Goal: Check status: Check status

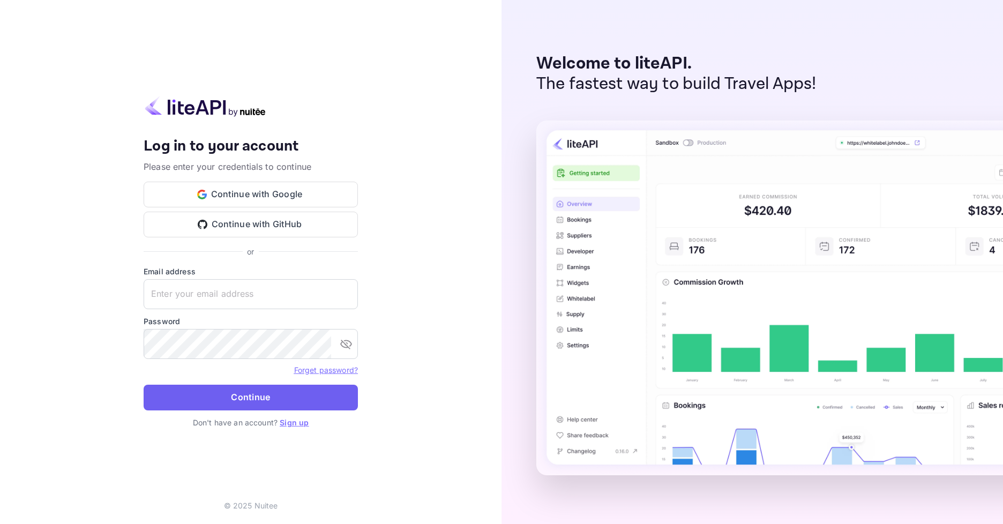
type input "[EMAIL_ADDRESS][DOMAIN_NAME]"
click at [241, 402] on button "Continue" at bounding box center [251, 398] width 214 height 26
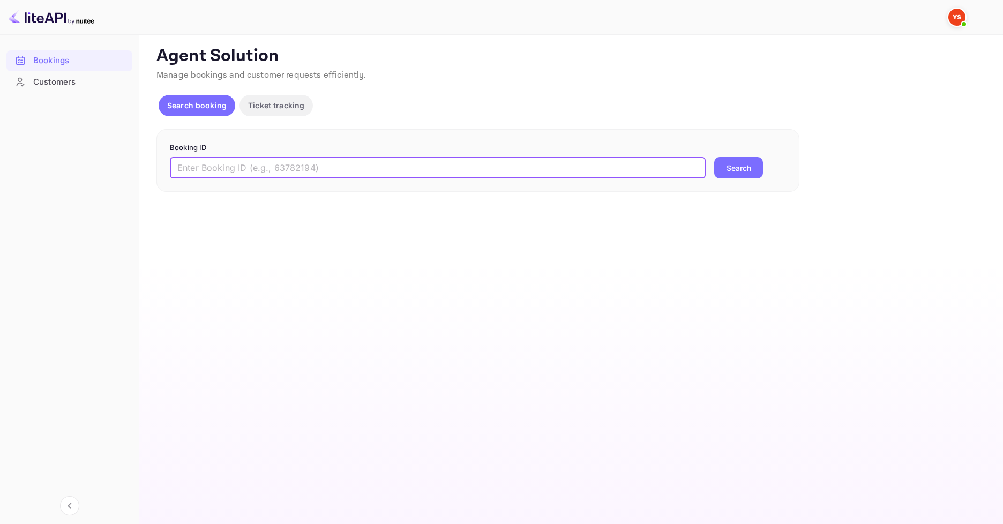
click at [377, 163] on input "text" at bounding box center [438, 167] width 536 height 21
paste input "9374539"
type input "9374539"
click at [739, 171] on button "Search" at bounding box center [738, 167] width 49 height 21
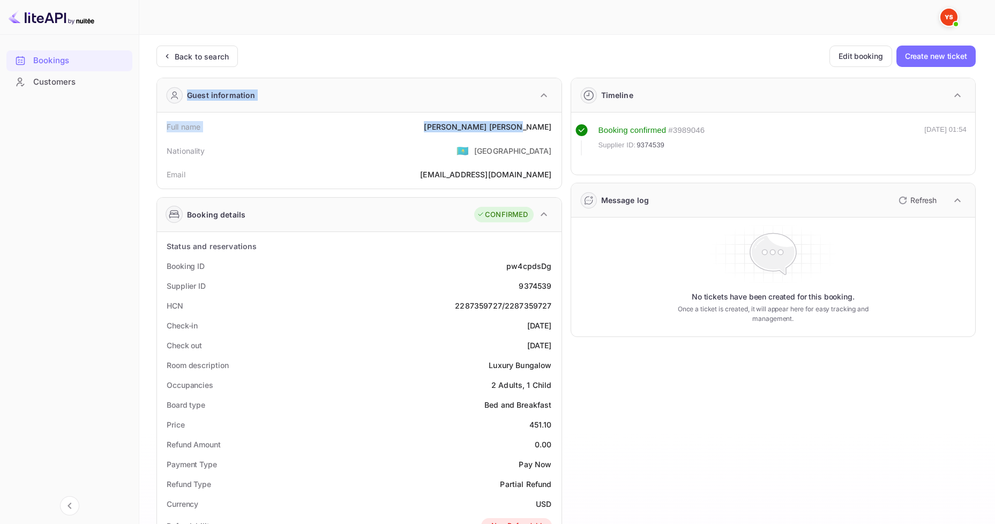
drag, startPoint x: 488, startPoint y: 133, endPoint x: 553, endPoint y: 129, distance: 65.5
click at [531, 162] on div "Nationality 🇰🇿 [DEMOGRAPHIC_DATA]" at bounding box center [359, 151] width 396 height 28
drag, startPoint x: 490, startPoint y: 129, endPoint x: 550, endPoint y: 125, distance: 60.7
click at [550, 125] on div "Full name [PERSON_NAME]" at bounding box center [359, 127] width 396 height 20
copy div "[PERSON_NAME]"
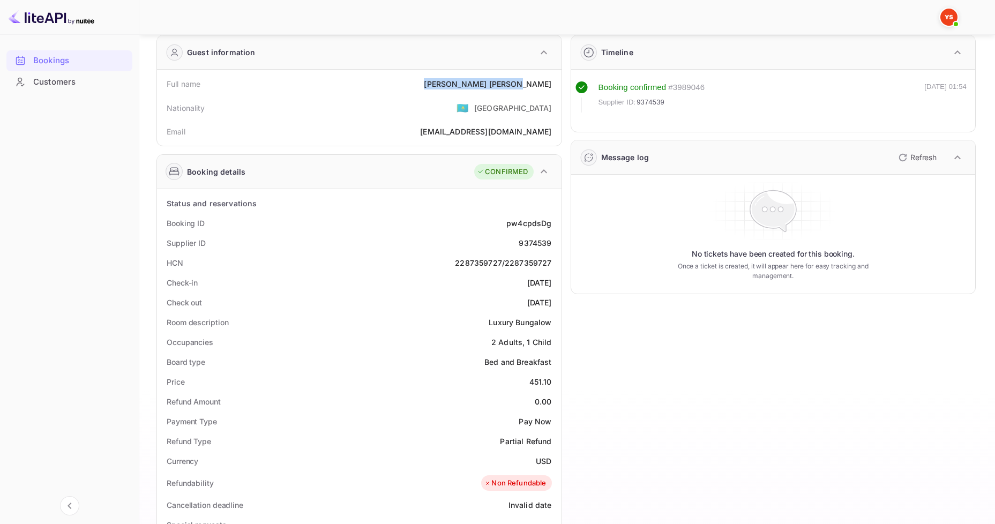
scroll to position [107, 0]
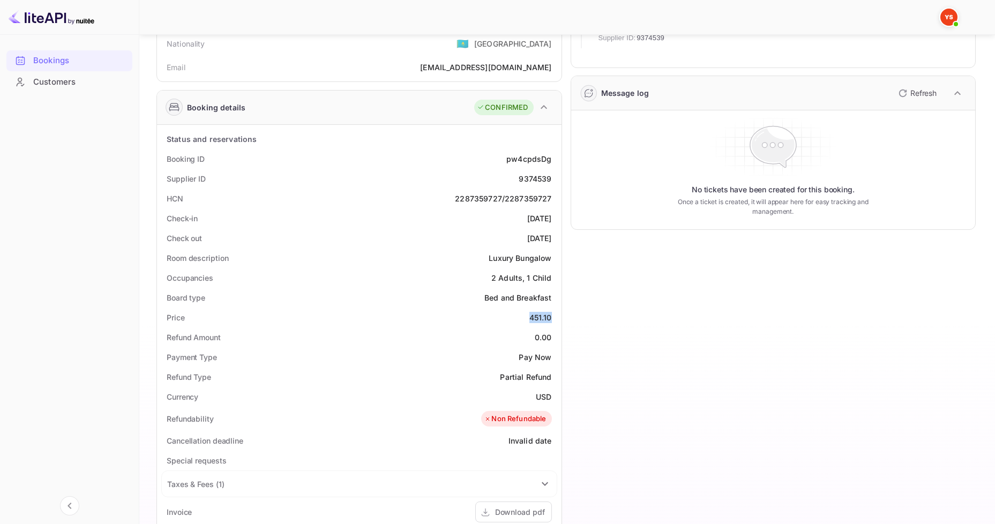
drag, startPoint x: 527, startPoint y: 317, endPoint x: 554, endPoint y: 316, distance: 27.3
click at [554, 316] on div "Price 451.10" at bounding box center [359, 318] width 396 height 20
copy div "451.10"
